Goal: Information Seeking & Learning: Learn about a topic

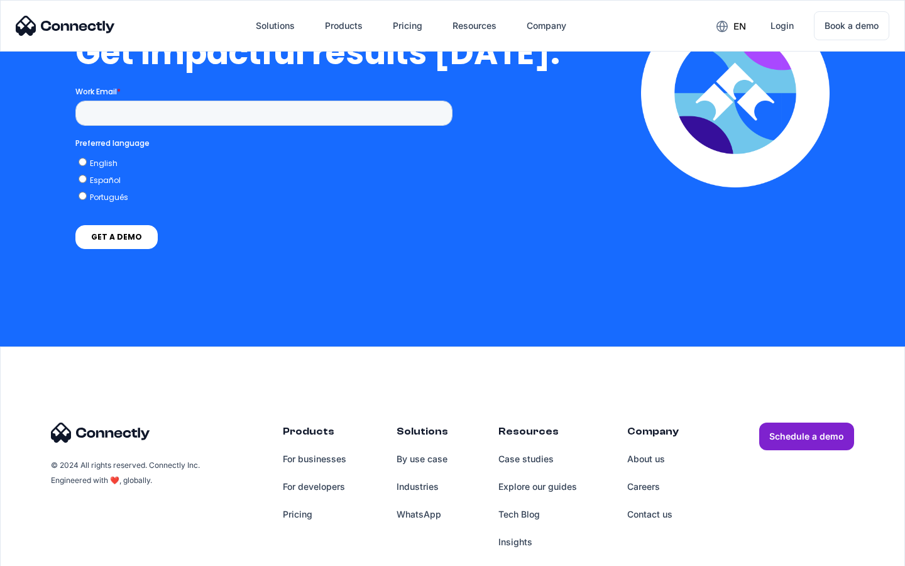
scroll to position [2773, 0]
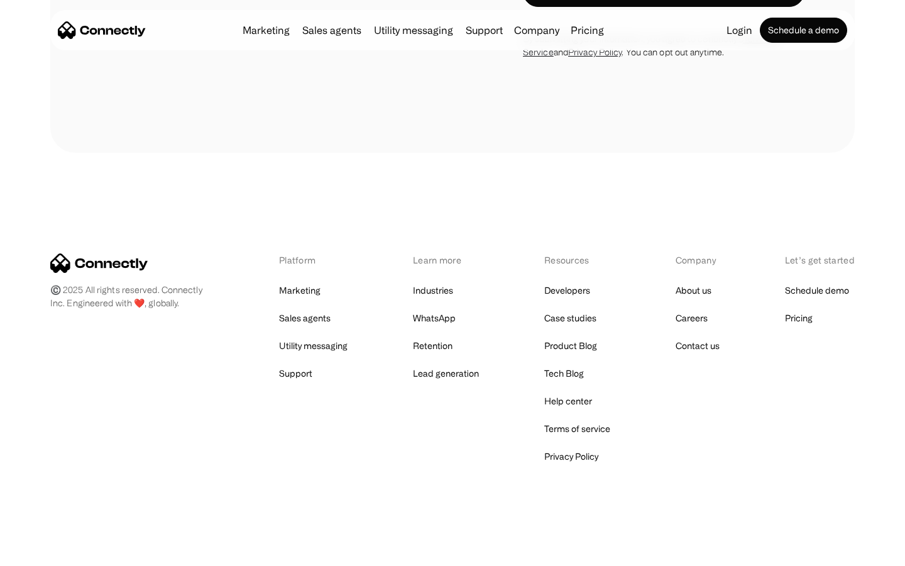
scroll to position [2067, 0]
